Goal: Obtain resource: Download file/media

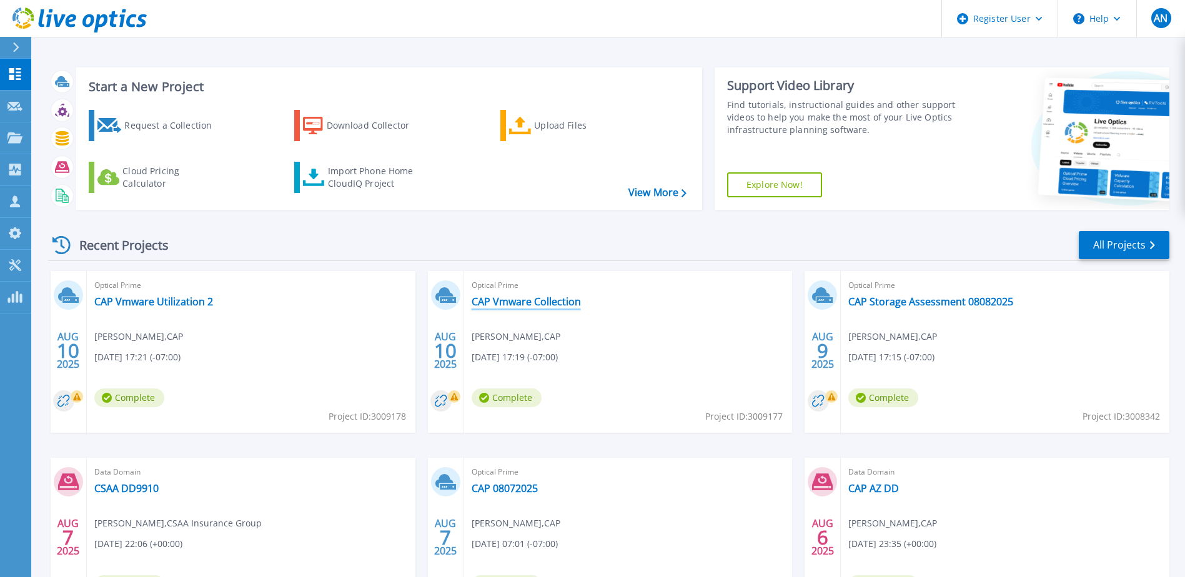
click at [507, 301] on link "CAP Vmware Collection" at bounding box center [526, 301] width 109 height 12
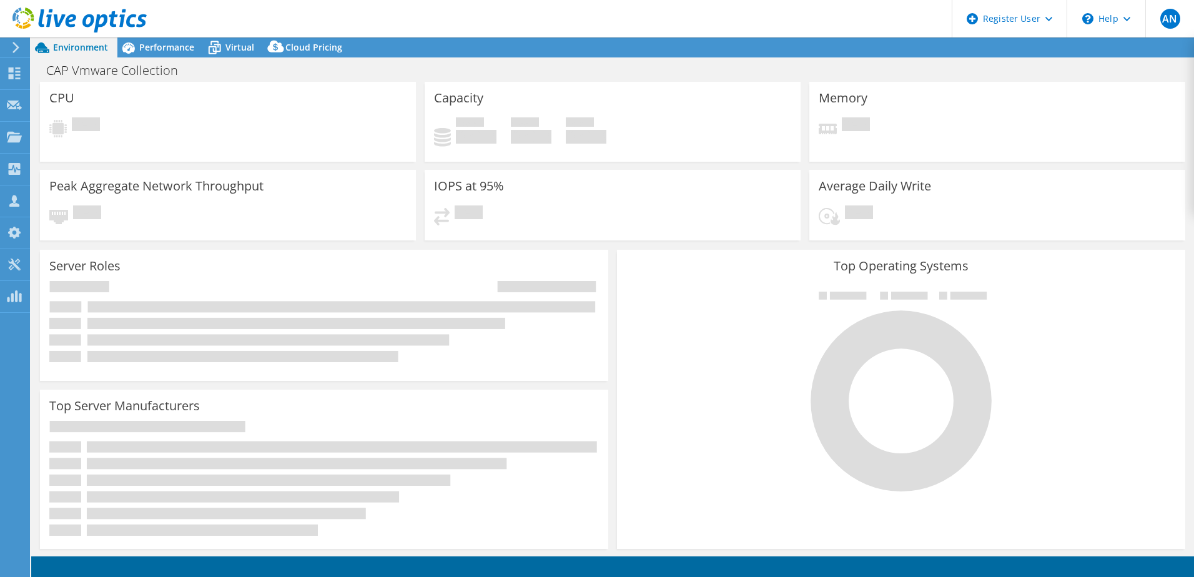
select select "USD"
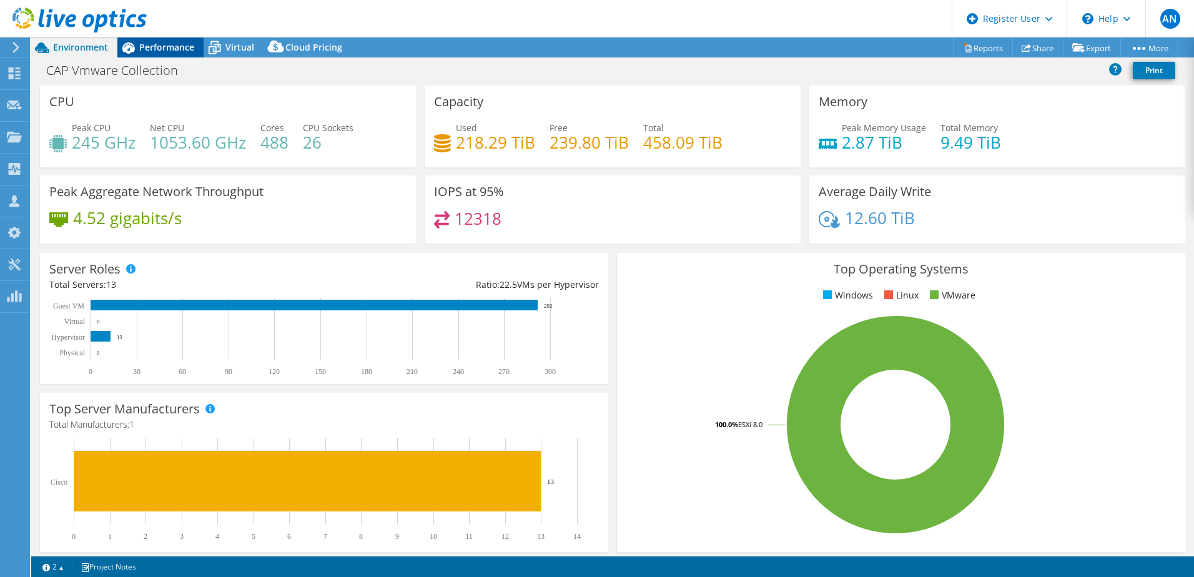
click at [151, 47] on span "Performance" at bounding box center [166, 47] width 55 height 12
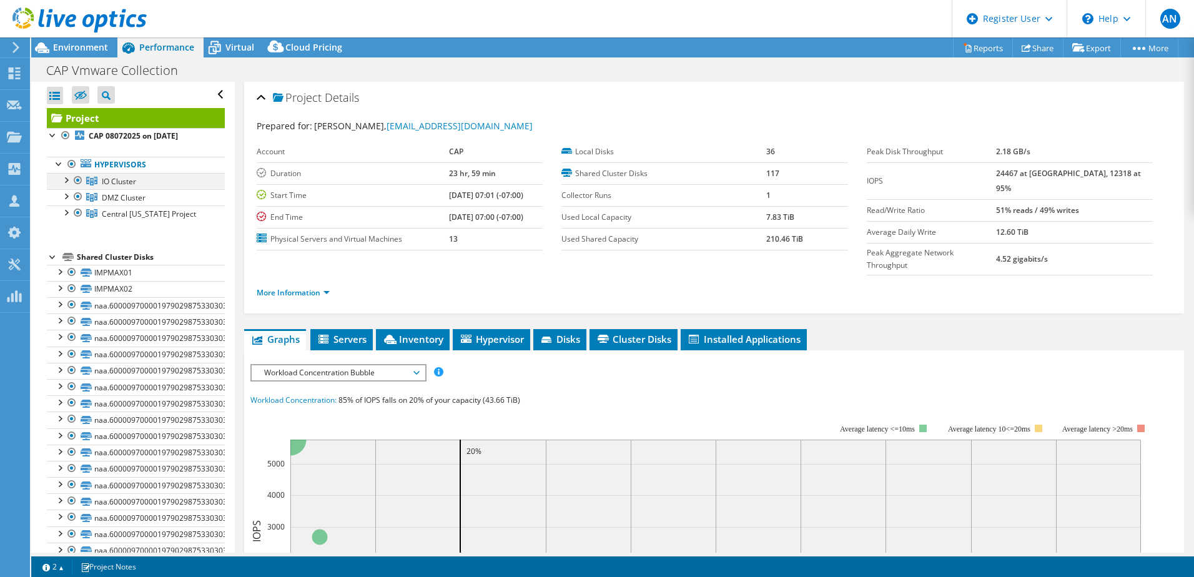
click at [64, 177] on div at bounding box center [65, 179] width 12 height 12
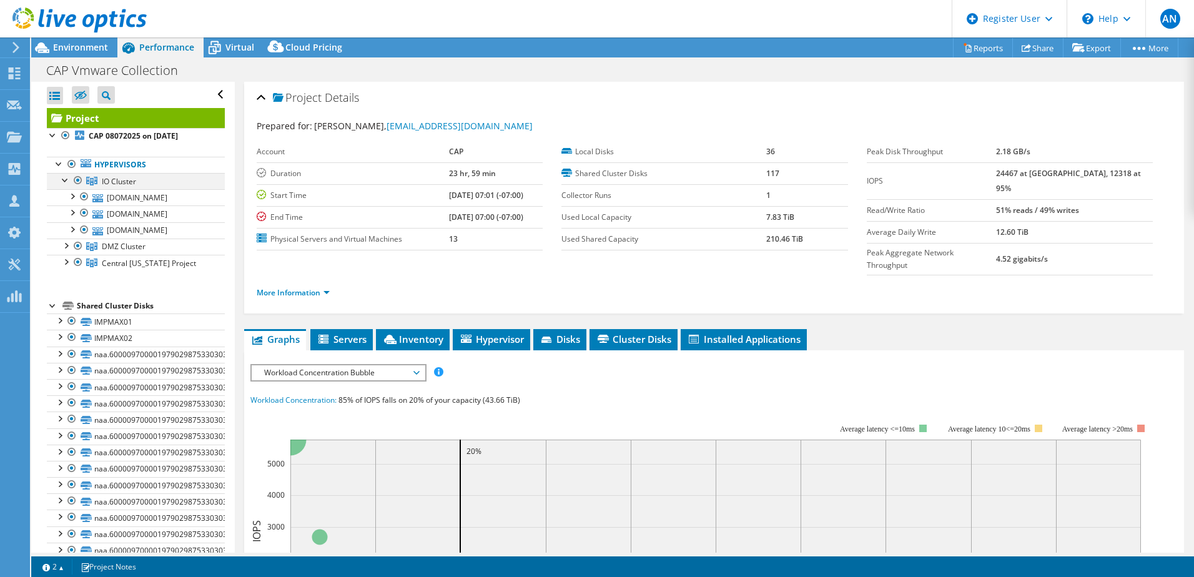
click at [64, 177] on div at bounding box center [65, 179] width 12 height 12
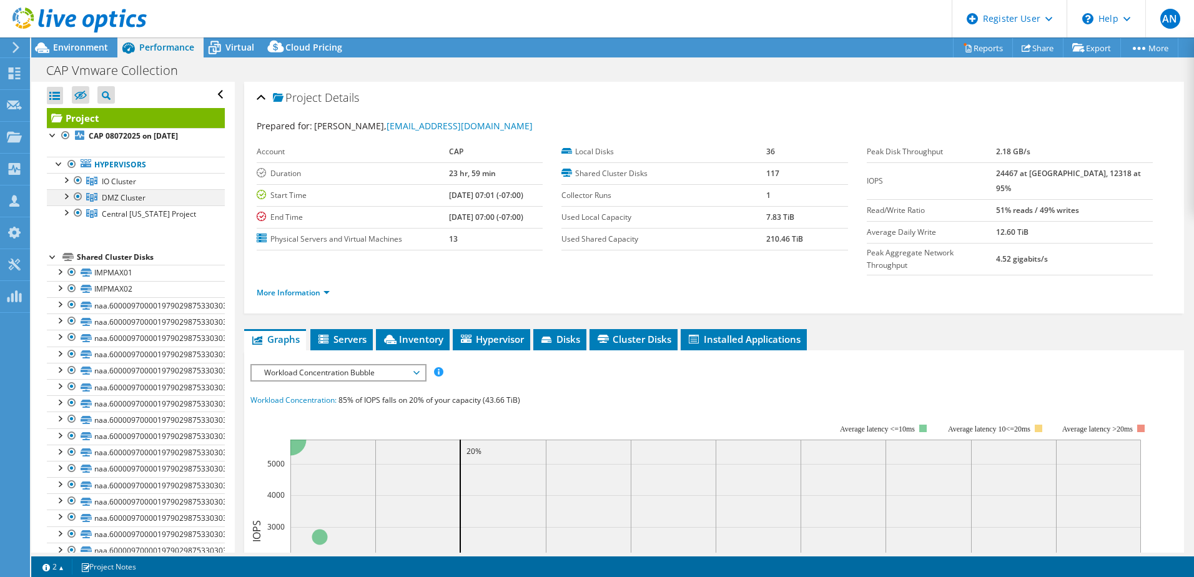
click at [64, 197] on div at bounding box center [65, 195] width 12 height 12
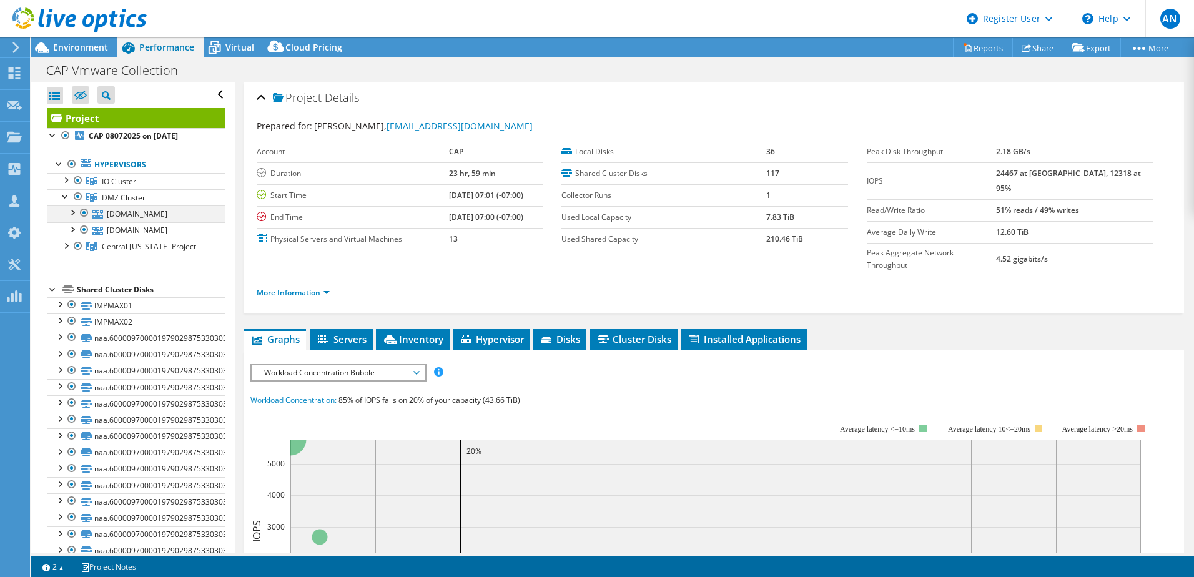
click at [70, 213] on div at bounding box center [72, 211] width 12 height 12
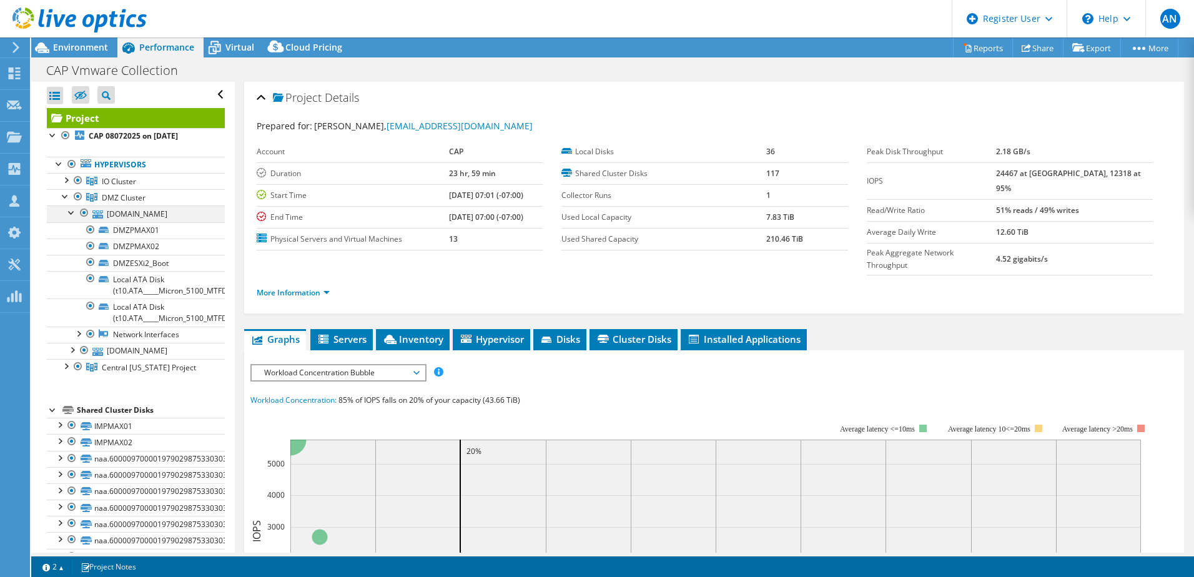
click at [70, 213] on div at bounding box center [72, 211] width 12 height 12
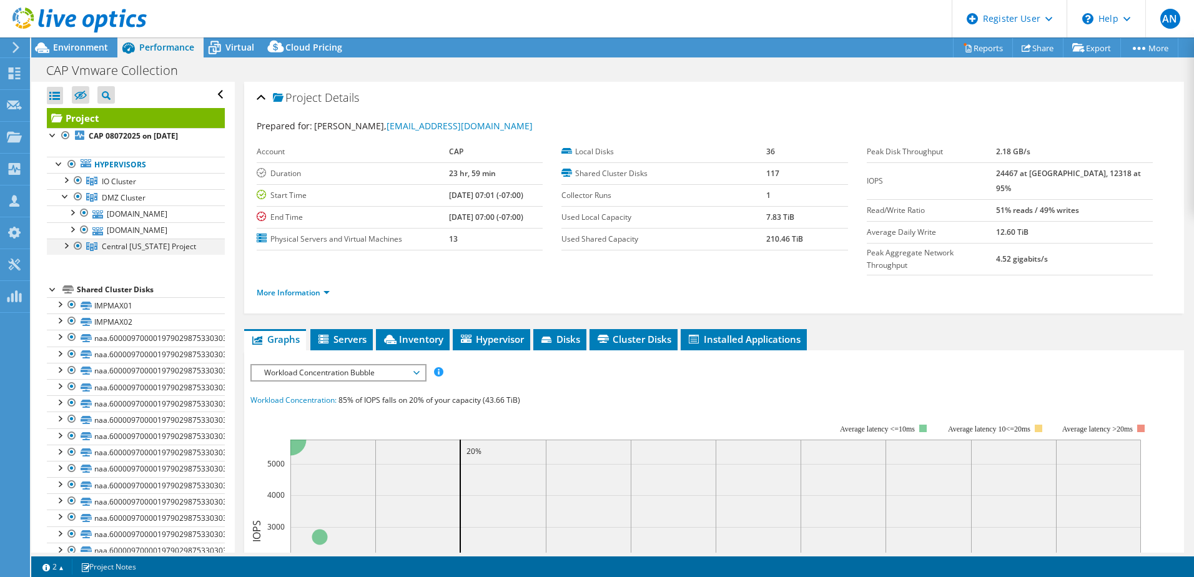
click at [68, 249] on div at bounding box center [65, 245] width 12 height 12
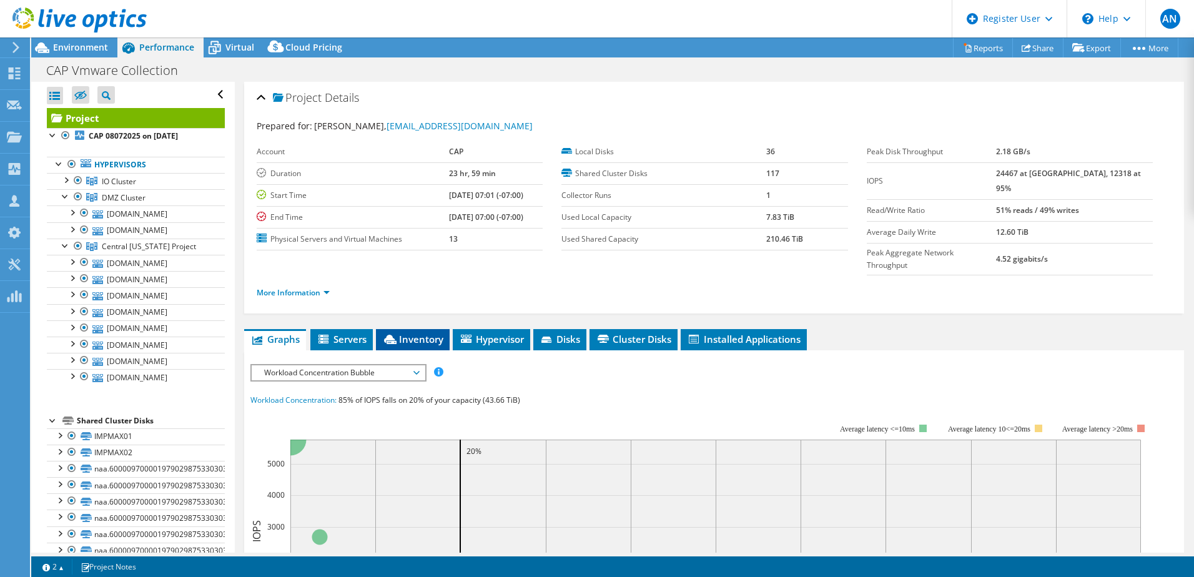
click at [407, 333] on span "Inventory" at bounding box center [412, 339] width 61 height 12
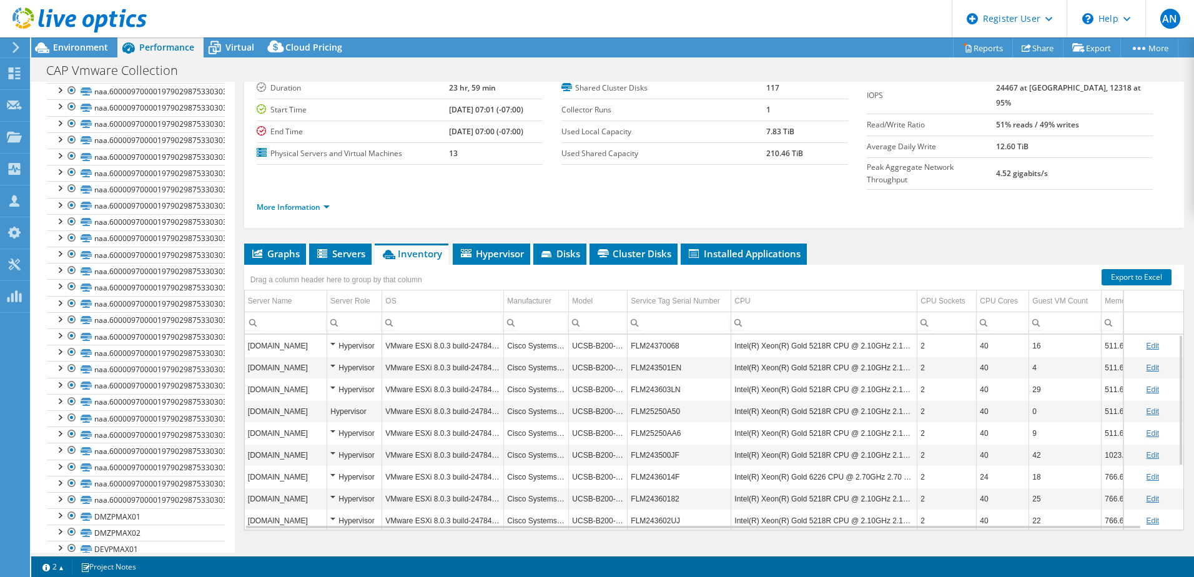
scroll to position [117, 0]
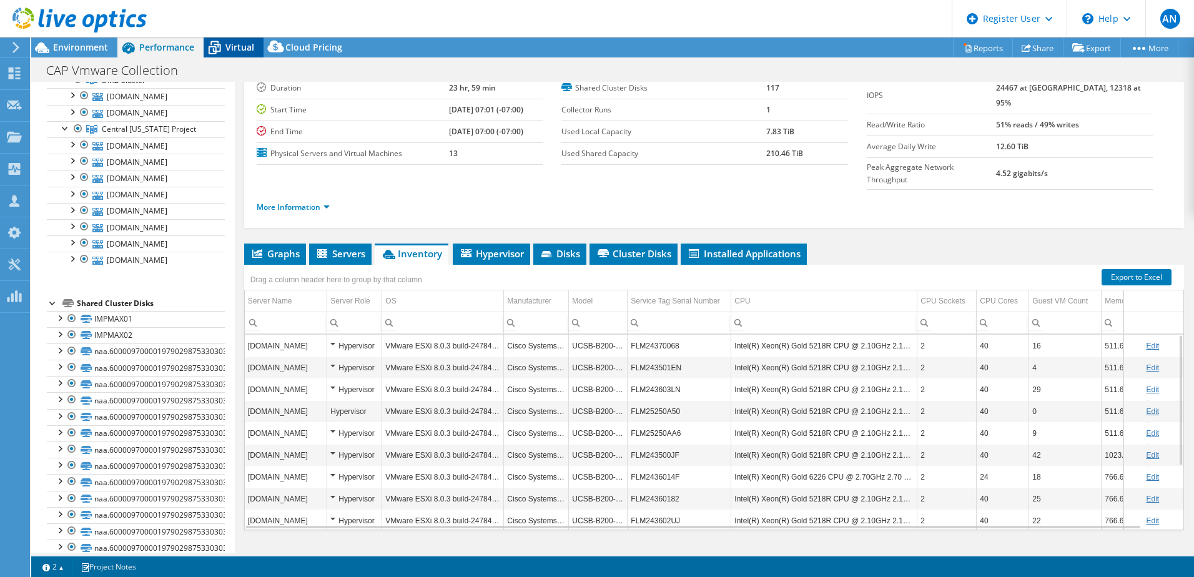
click at [237, 47] on span "Virtual" at bounding box center [239, 47] width 29 height 12
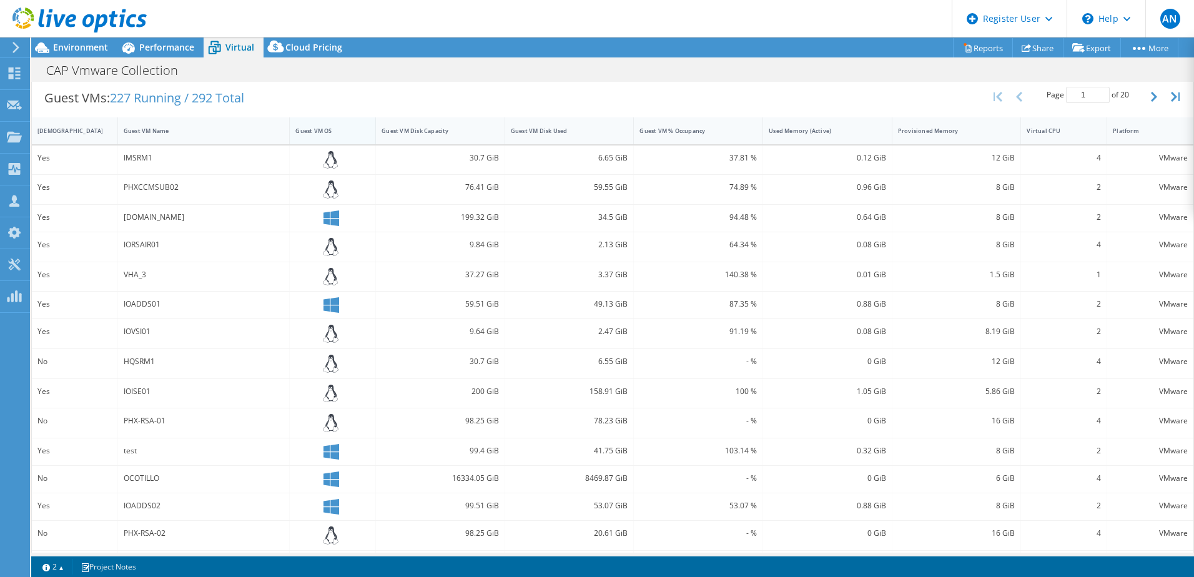
scroll to position [0, 0]
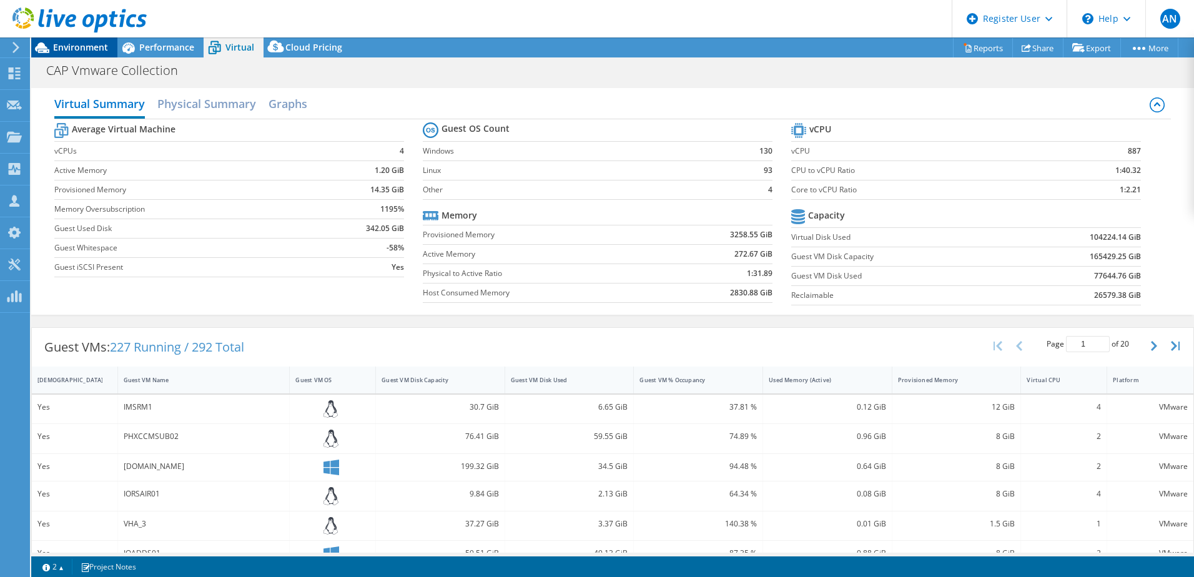
click at [91, 46] on span "Environment" at bounding box center [80, 47] width 55 height 12
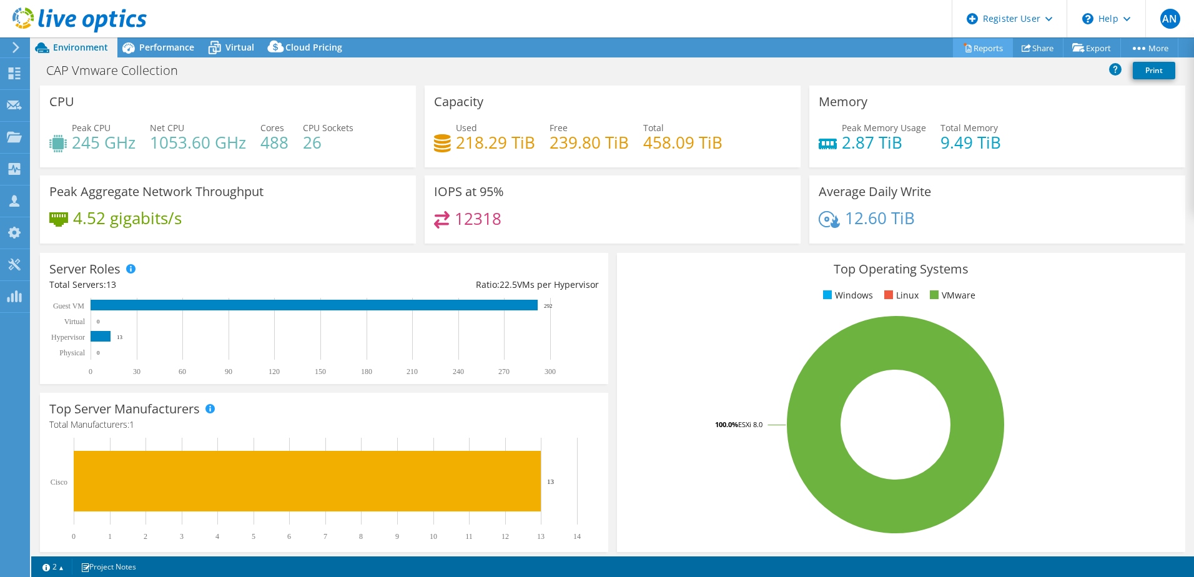
click at [971, 43] on link "Reports" at bounding box center [983, 47] width 60 height 19
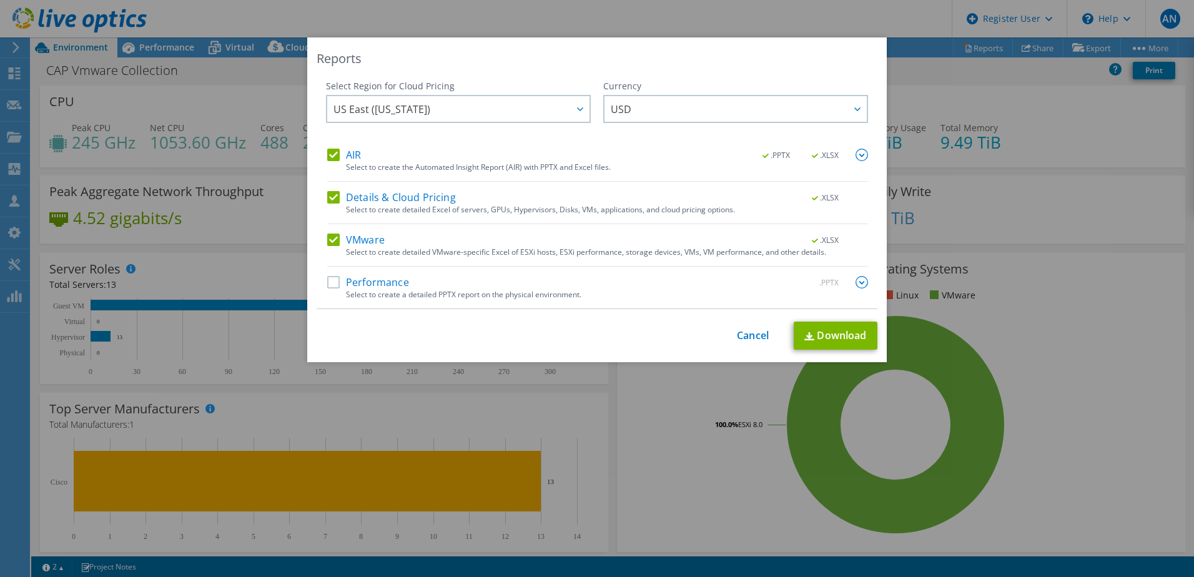
click at [329, 157] on label "AIR" at bounding box center [344, 155] width 34 height 12
click at [0, 0] on input "AIR" at bounding box center [0, 0] width 0 height 0
click at [331, 197] on label "Details & Cloud Pricing" at bounding box center [391, 197] width 129 height 12
click at [0, 0] on input "Details & Cloud Pricing" at bounding box center [0, 0] width 0 height 0
click at [823, 329] on link "Download" at bounding box center [836, 336] width 84 height 28
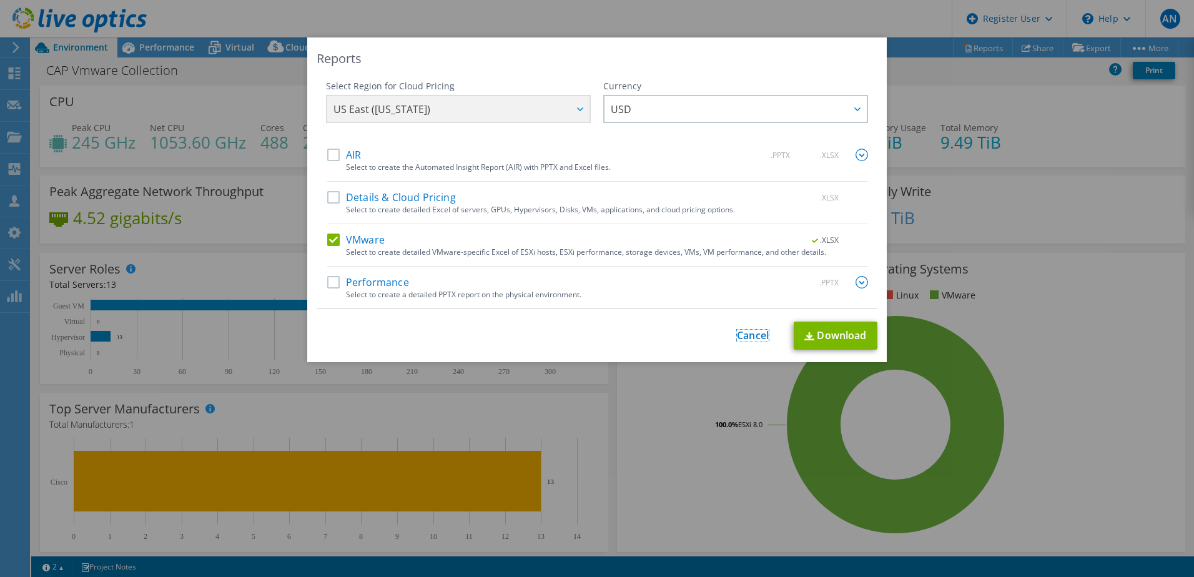
click at [741, 334] on link "Cancel" at bounding box center [753, 336] width 32 height 12
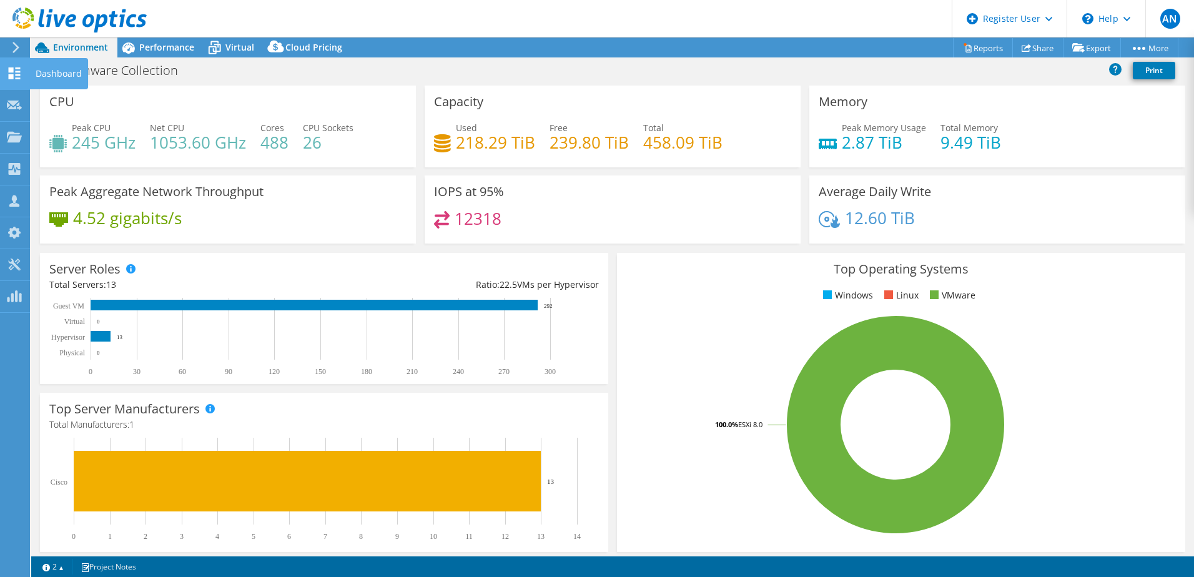
click at [51, 74] on div "Dashboard" at bounding box center [58, 73] width 59 height 31
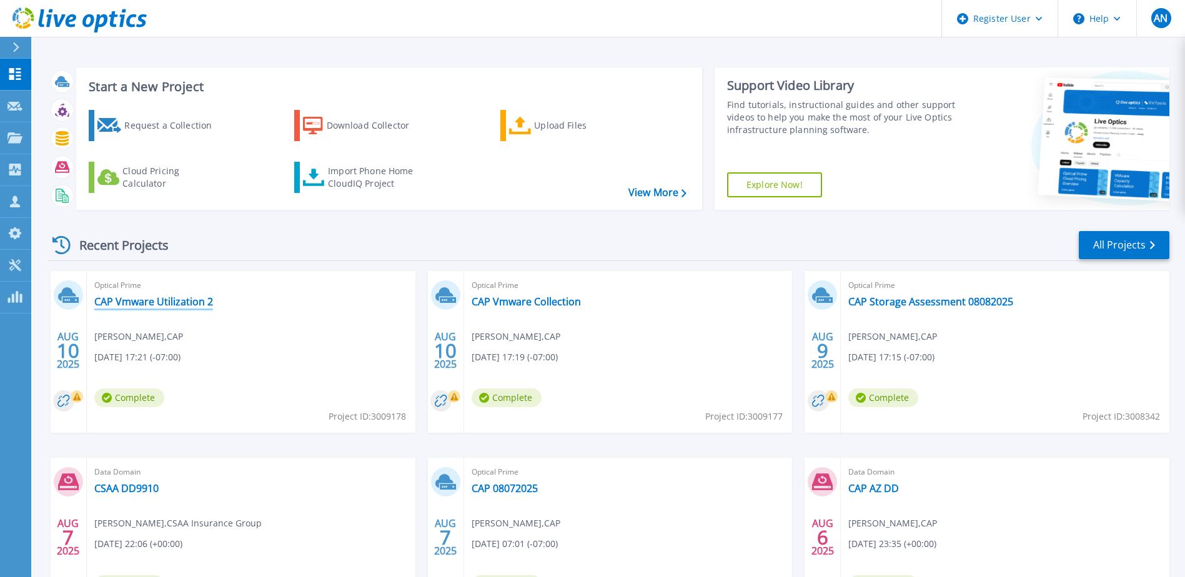
click at [192, 302] on link "CAP Vmware Utilization 2" at bounding box center [153, 301] width 119 height 12
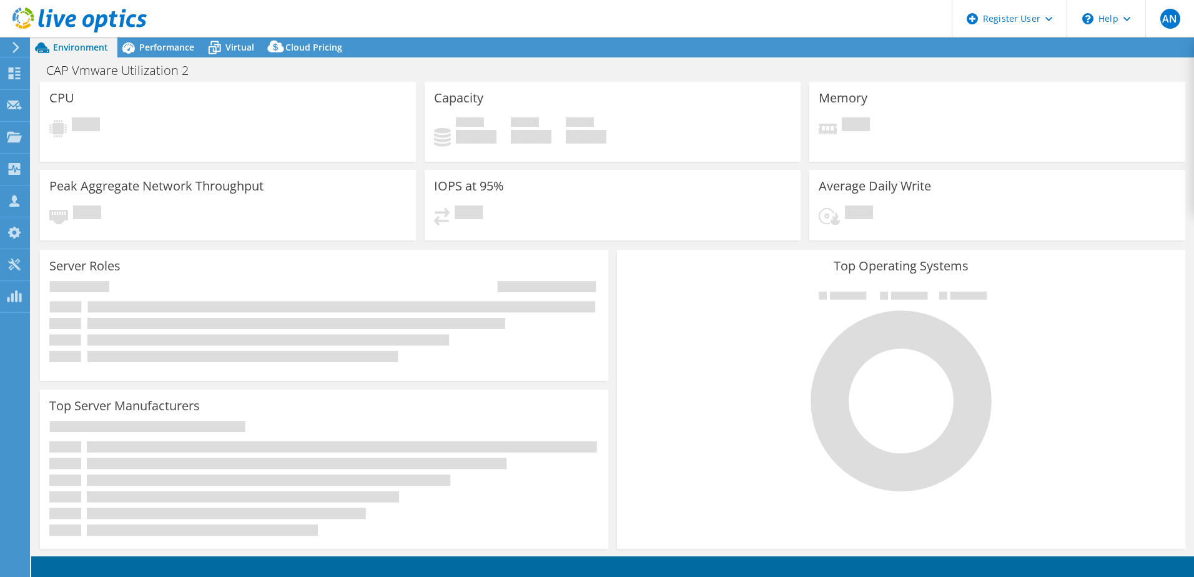
select select "USD"
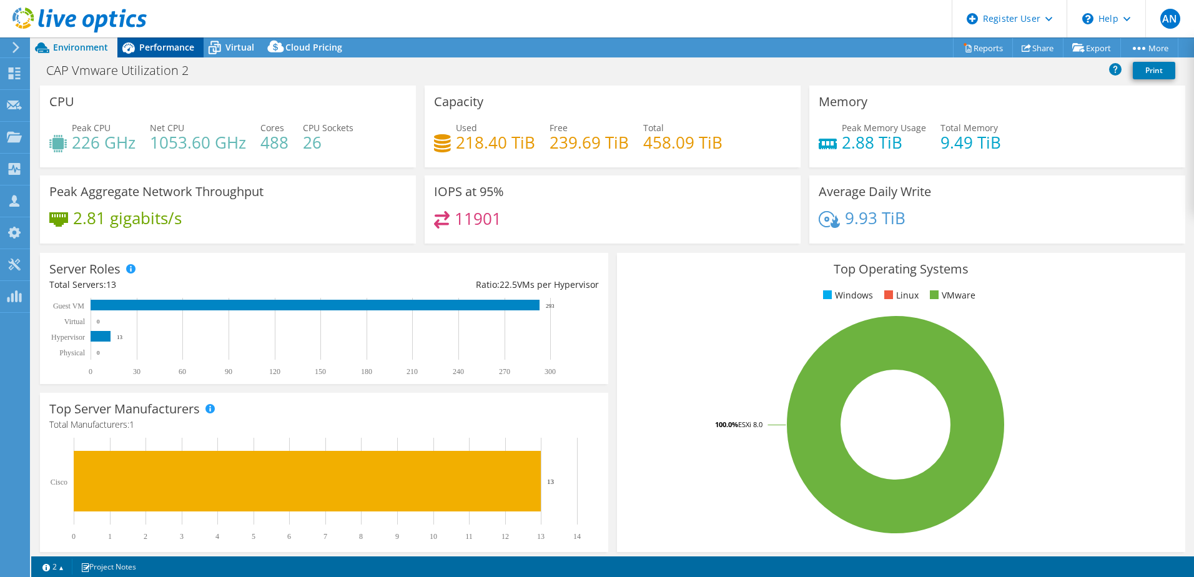
click at [174, 48] on span "Performance" at bounding box center [166, 47] width 55 height 12
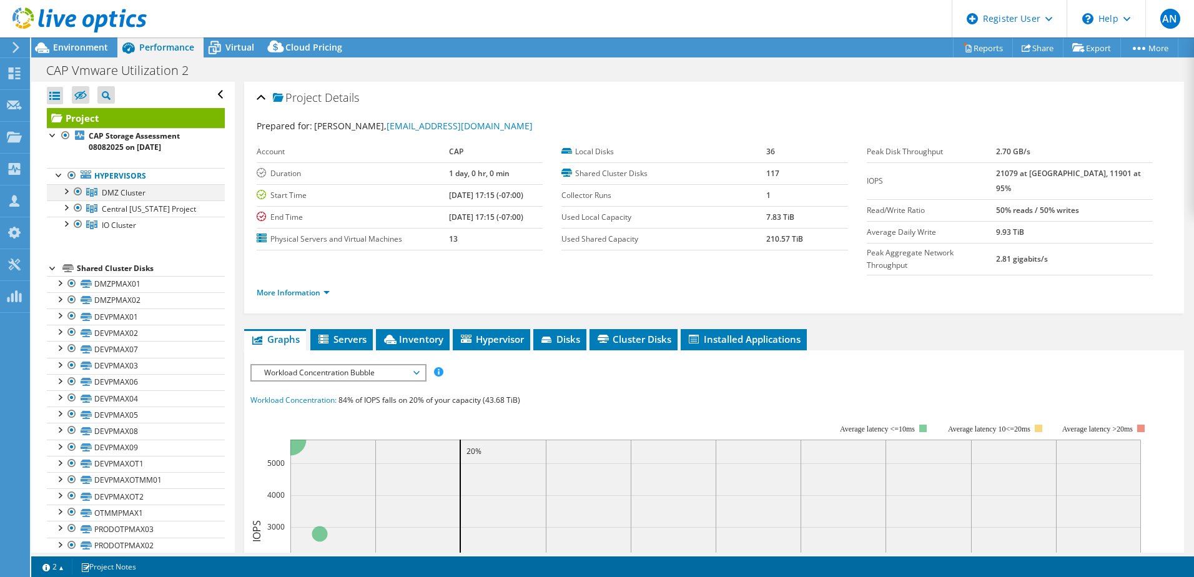
click at [69, 192] on div at bounding box center [65, 190] width 12 height 12
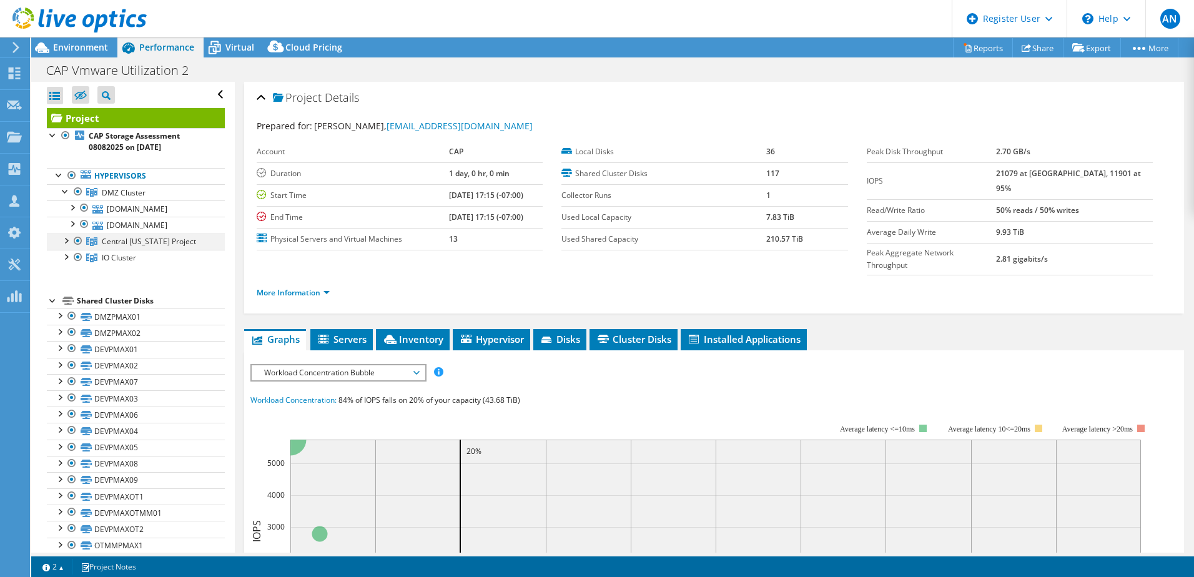
click at [64, 242] on div at bounding box center [65, 240] width 12 height 12
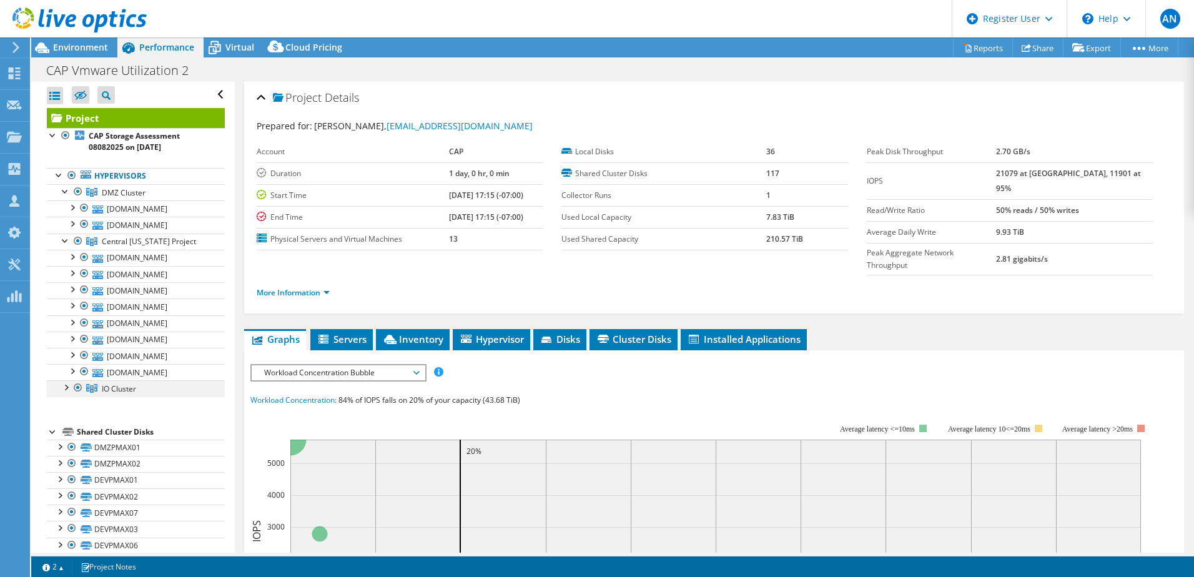
click at [70, 390] on div at bounding box center [65, 386] width 12 height 12
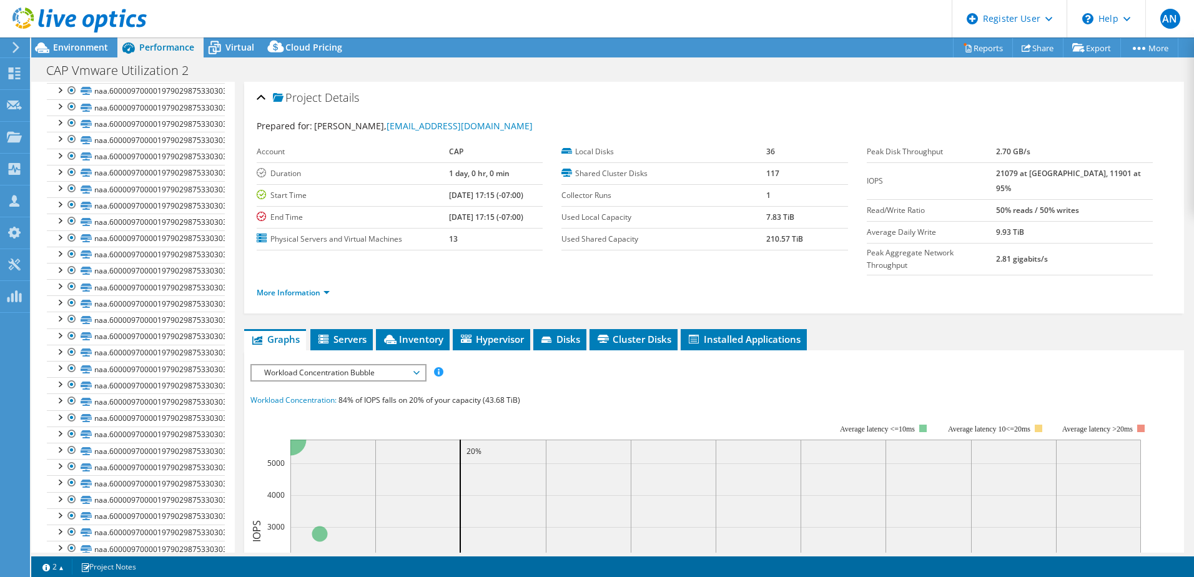
scroll to position [1864, 0]
click at [62, 74] on div "Dashboard" at bounding box center [58, 73] width 59 height 31
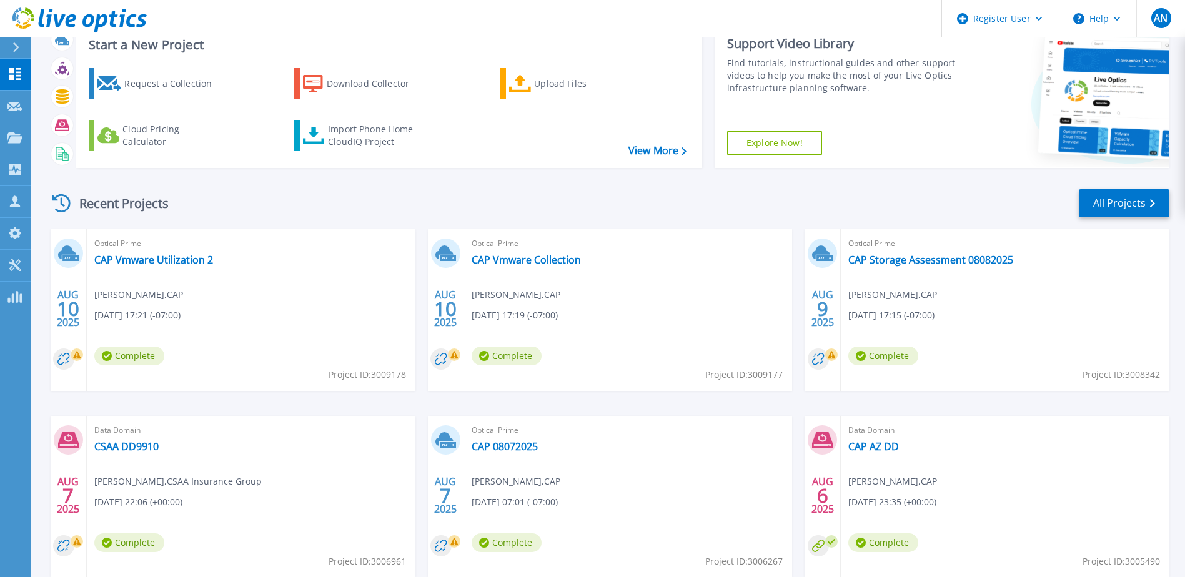
scroll to position [62, 0]
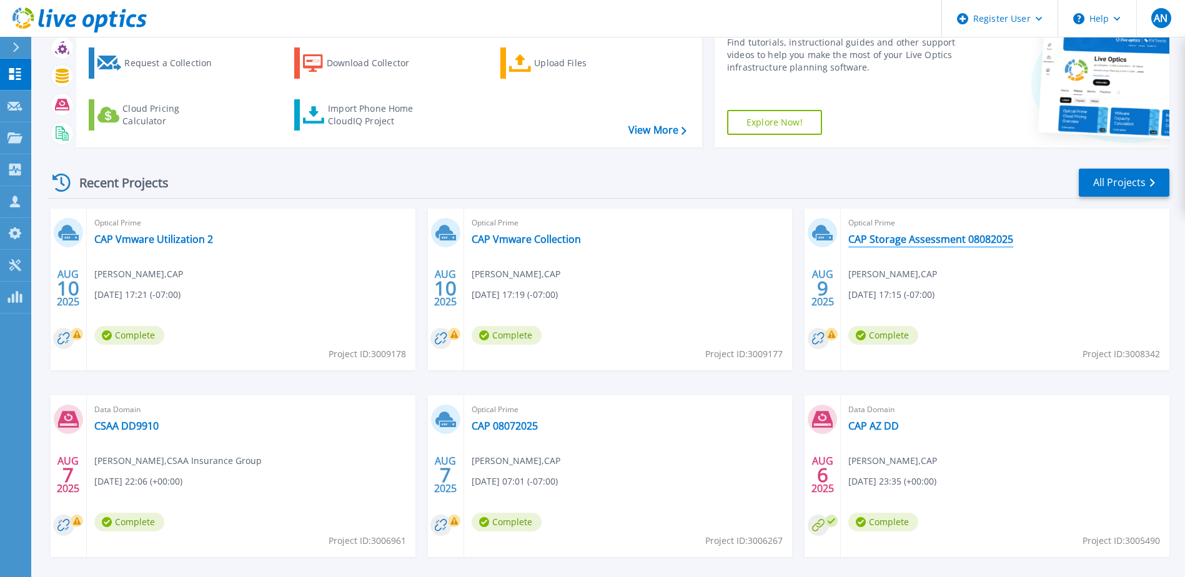
click at [935, 237] on link "CAP Storage Assessment 08082025" at bounding box center [930, 239] width 165 height 12
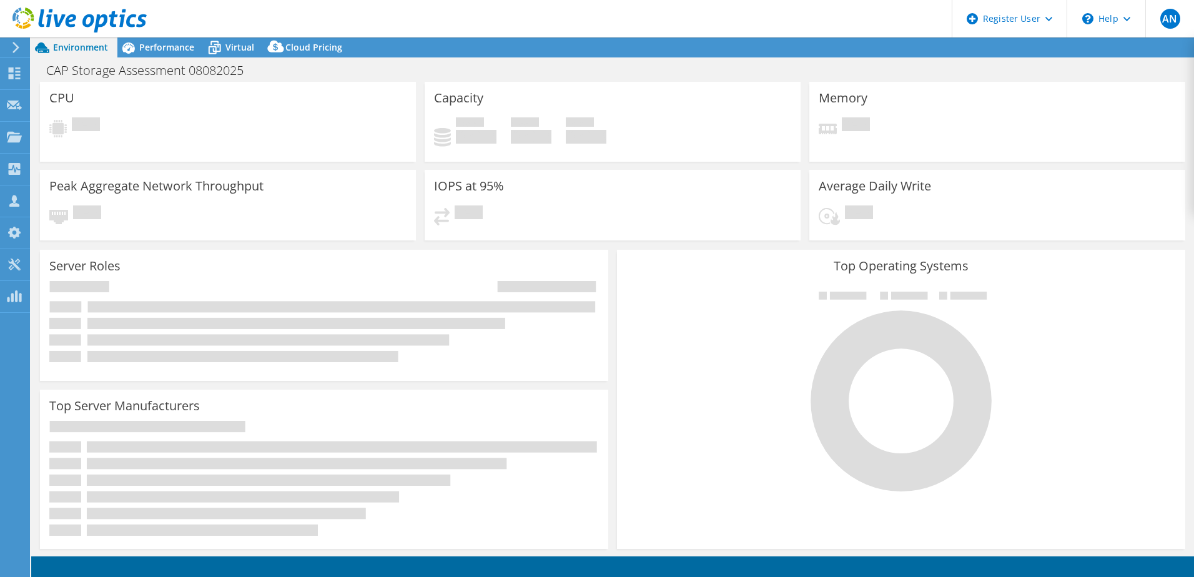
select select "USD"
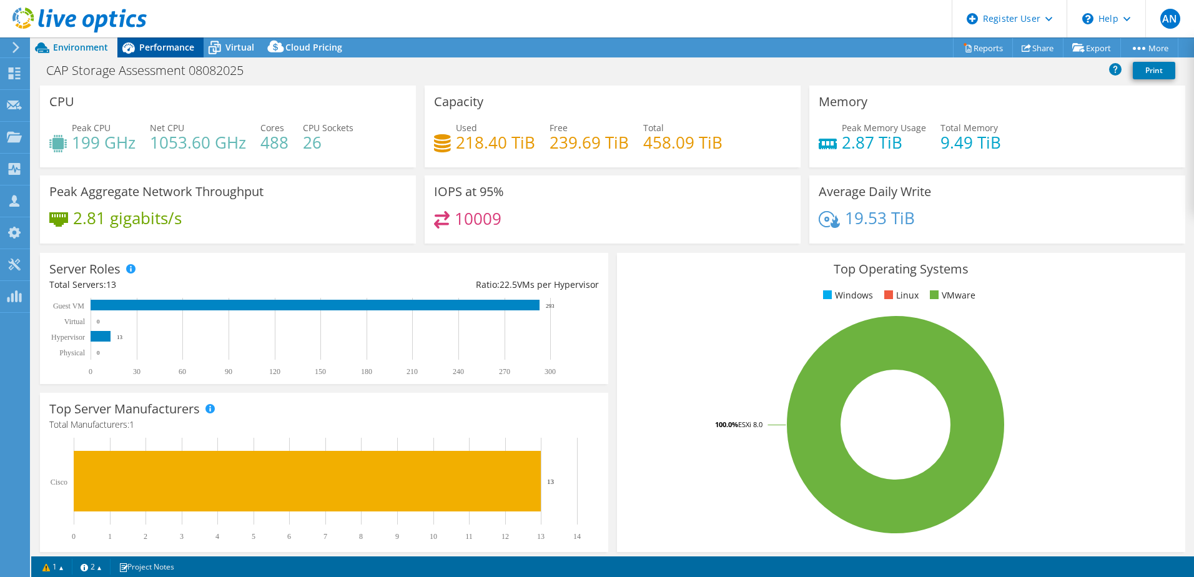
click at [165, 51] on span "Performance" at bounding box center [166, 47] width 55 height 12
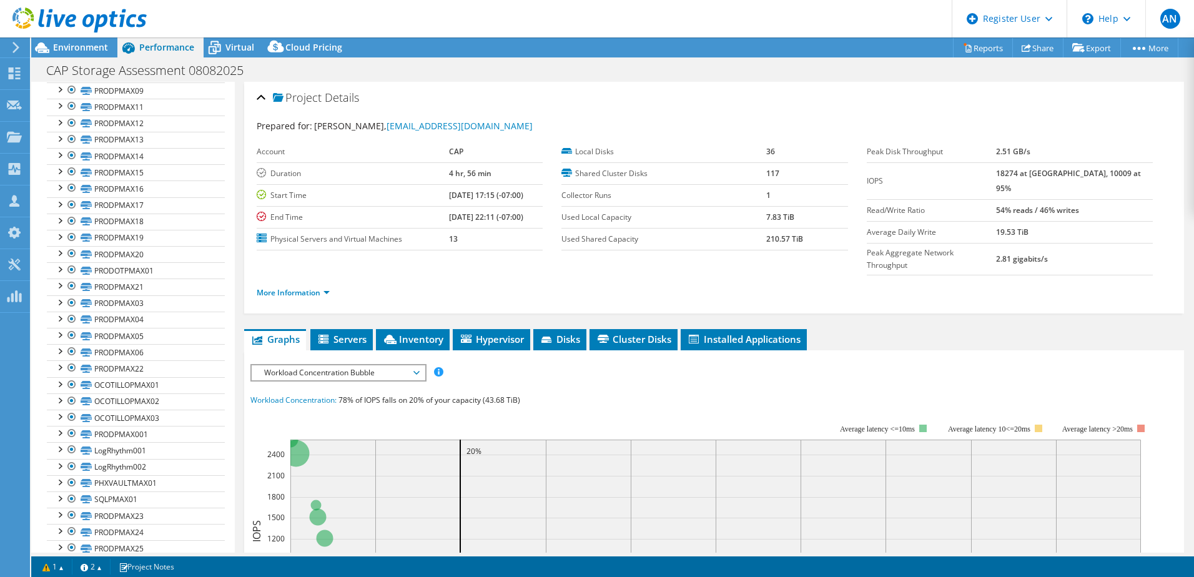
scroll to position [312, 0]
click at [497, 333] on span "Hypervisor" at bounding box center [491, 339] width 65 height 12
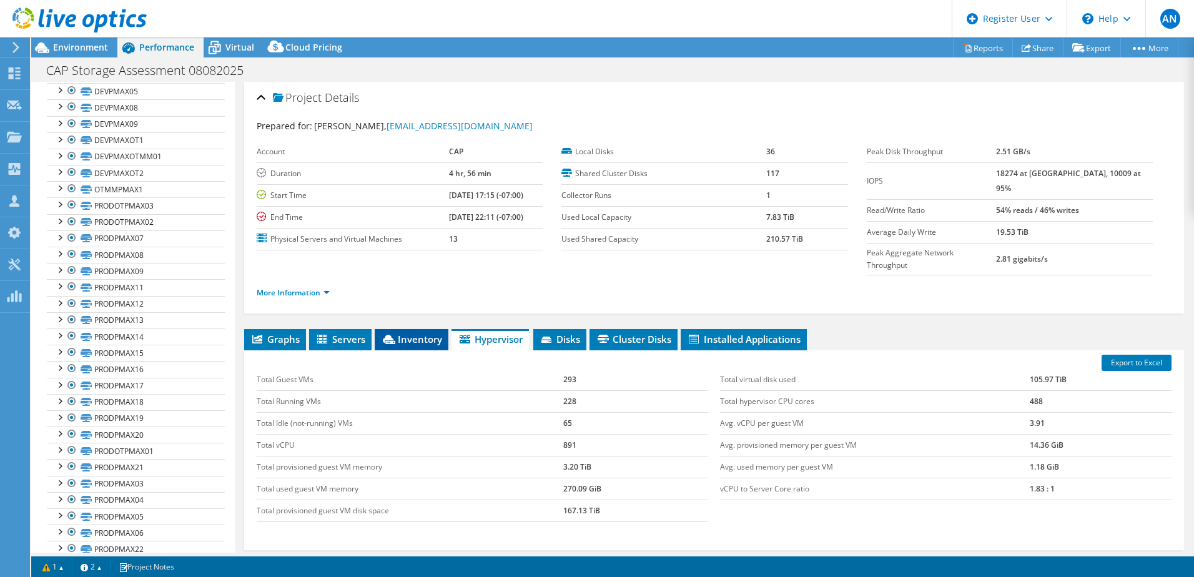
click at [430, 333] on span "Inventory" at bounding box center [411, 339] width 61 height 12
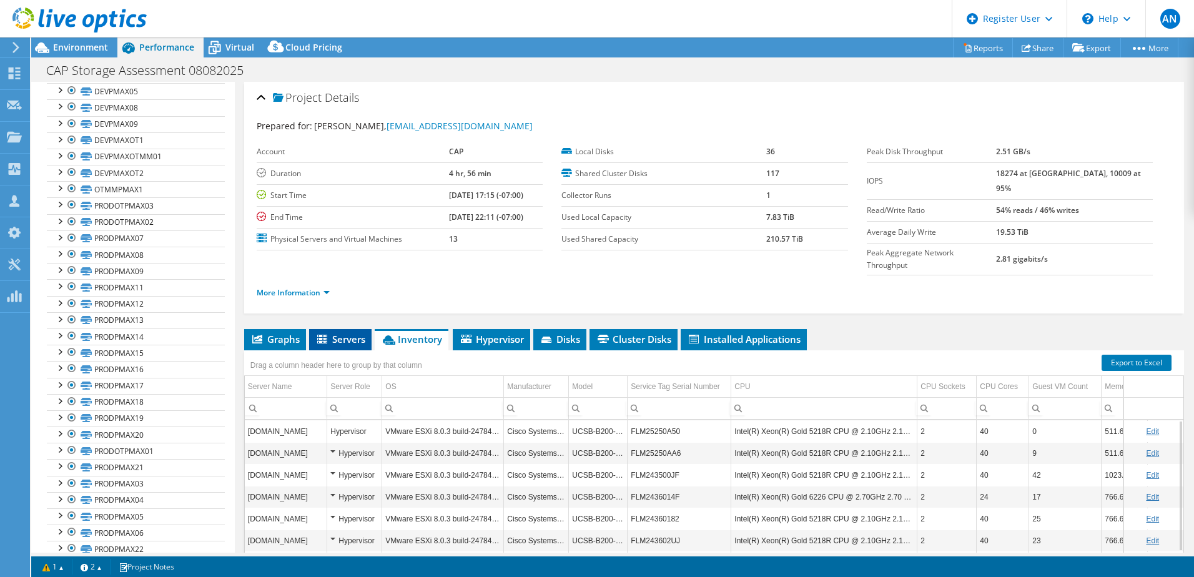
click at [353, 333] on span "Servers" at bounding box center [340, 339] width 50 height 12
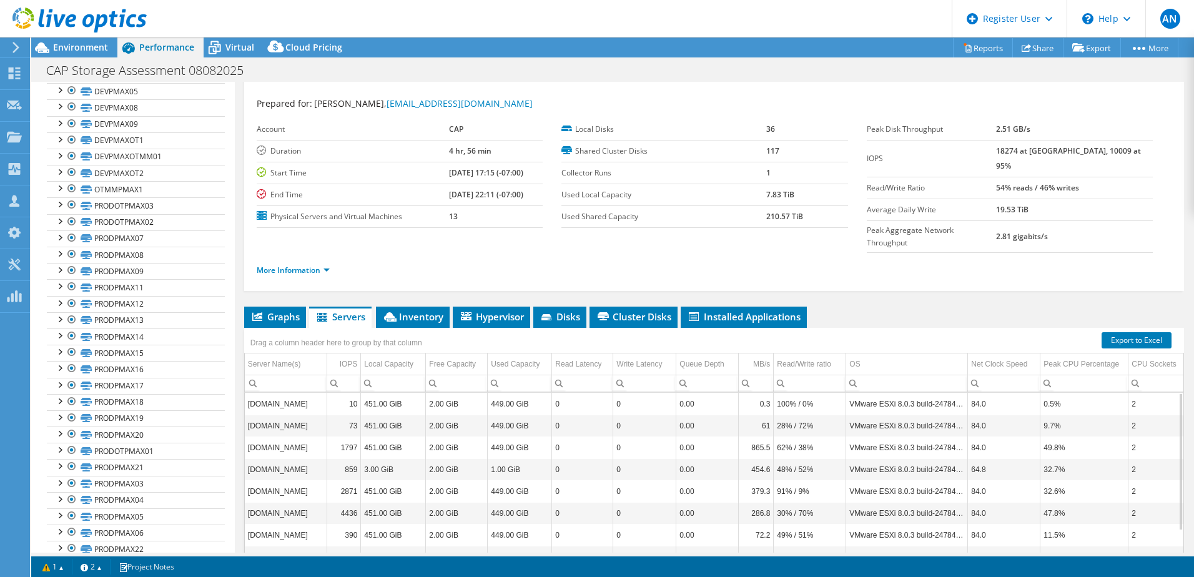
scroll to position [0, 0]
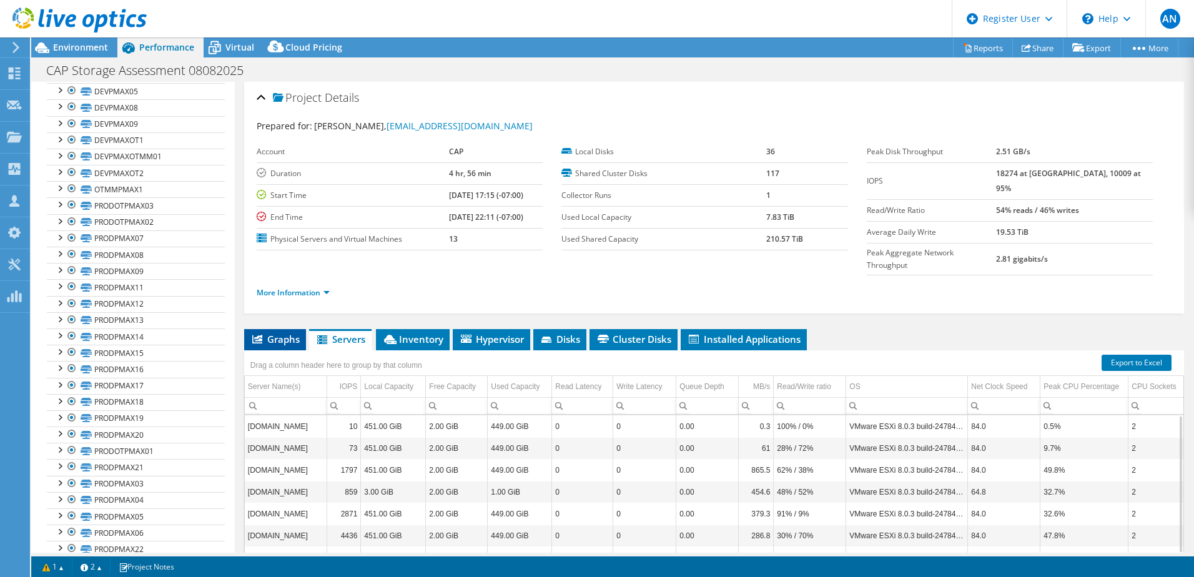
click at [292, 333] on span "Graphs" at bounding box center [274, 339] width 49 height 12
